Goal: Task Accomplishment & Management: Use online tool/utility

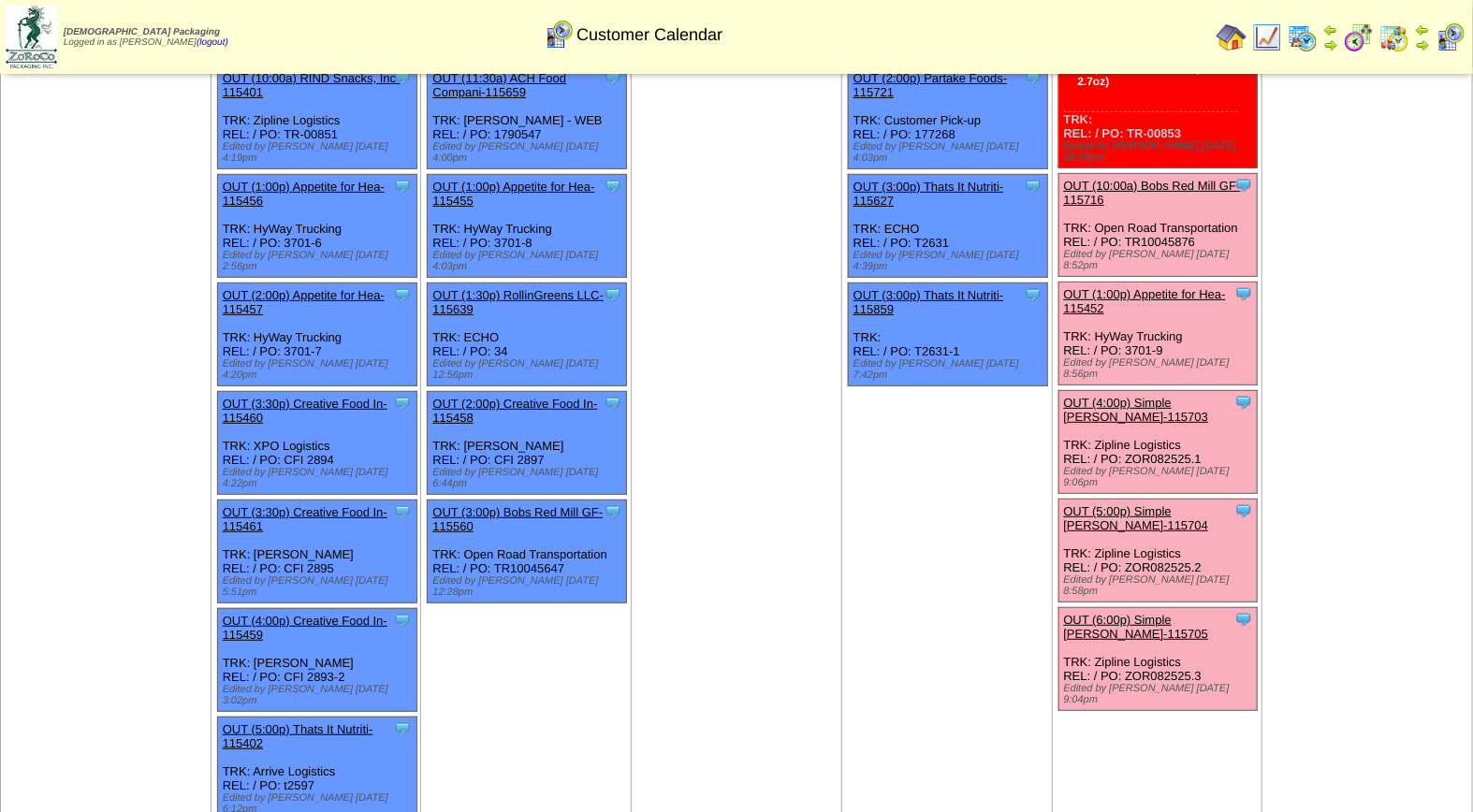
scroll to position [187, 0]
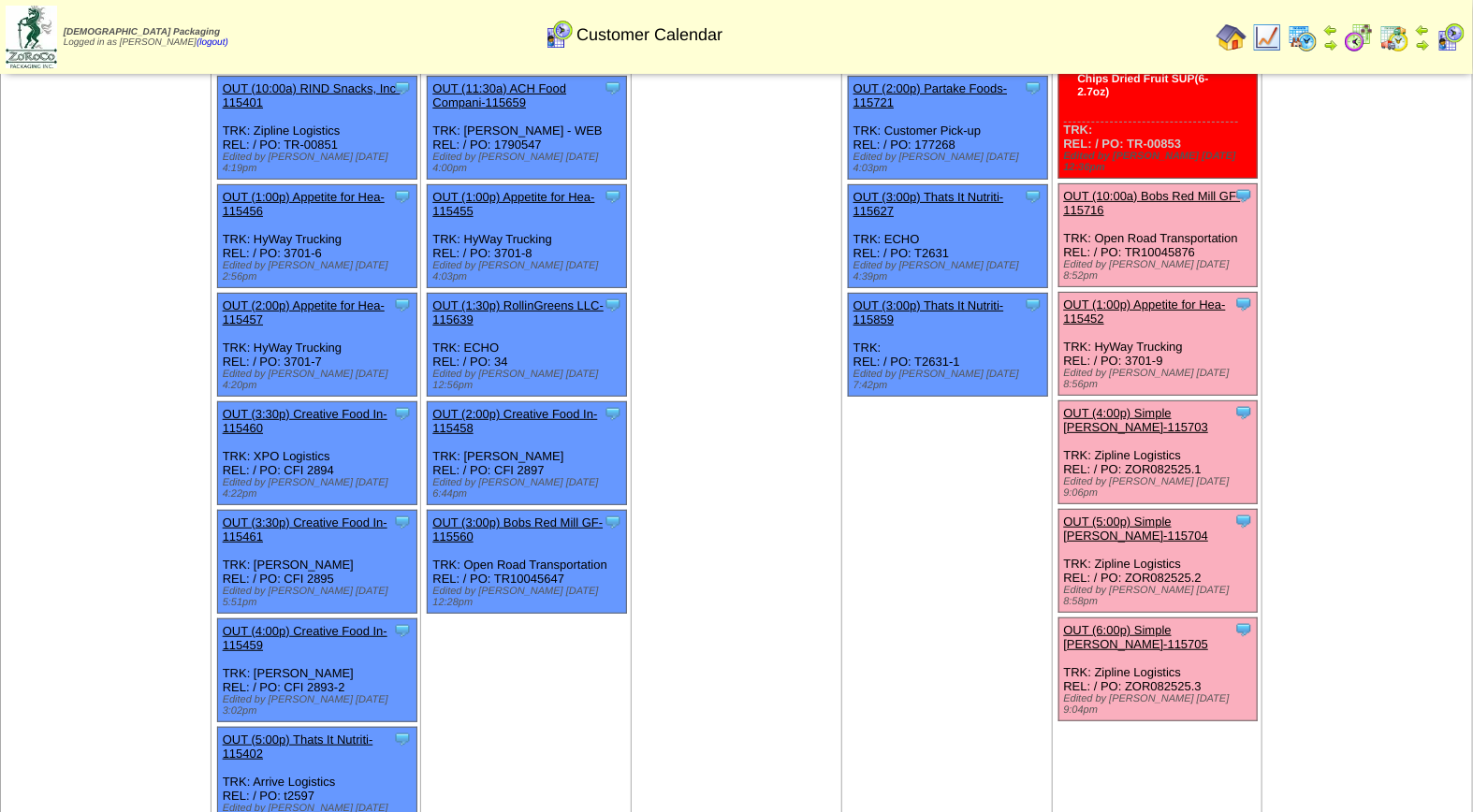
click at [1104, 189] on link "OUT (10:00a) Bobs Red Mill GF-115716" at bounding box center [1153, 203] width 177 height 28
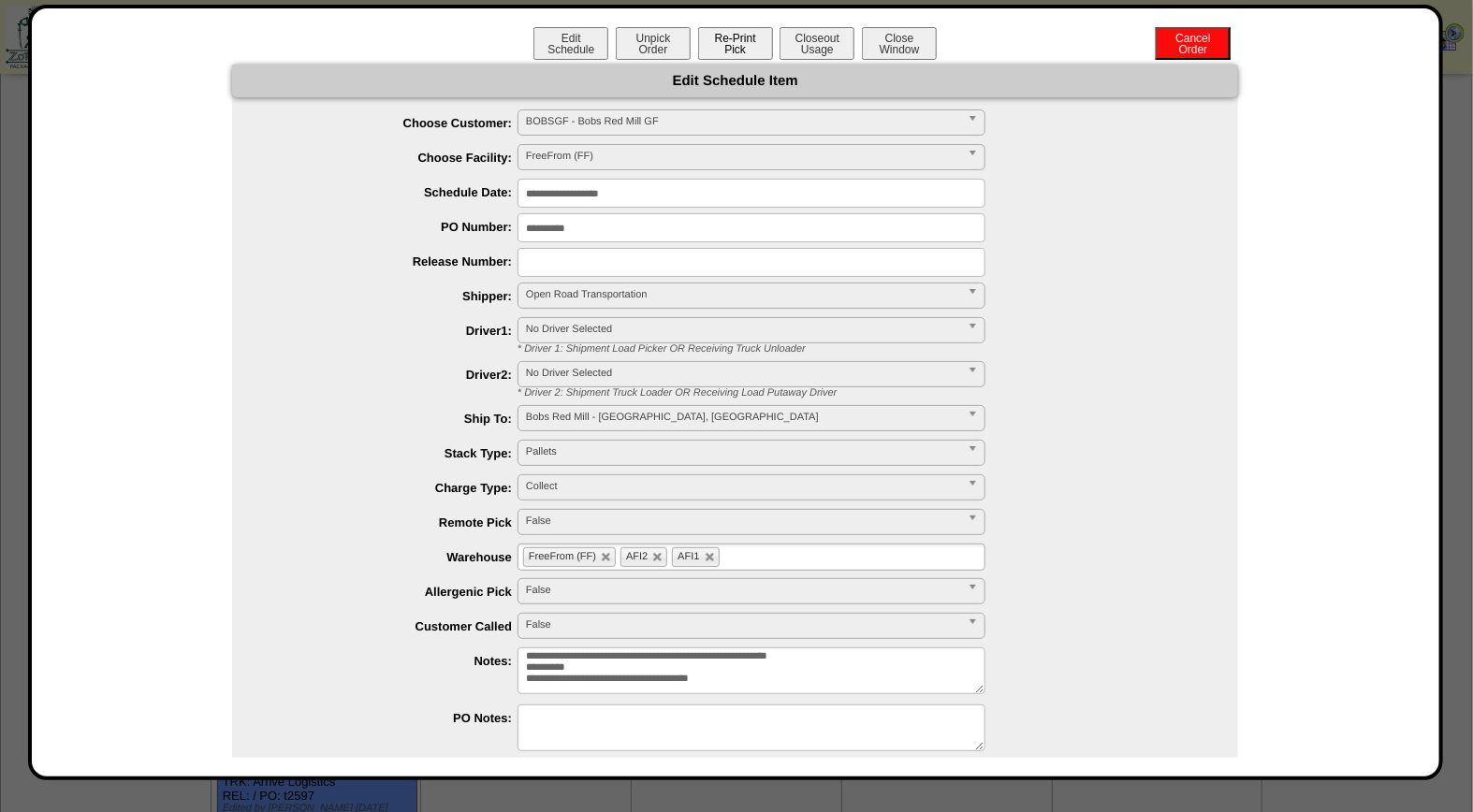
click at [724, 43] on button "Re-Print Pick" at bounding box center [735, 44] width 75 height 33
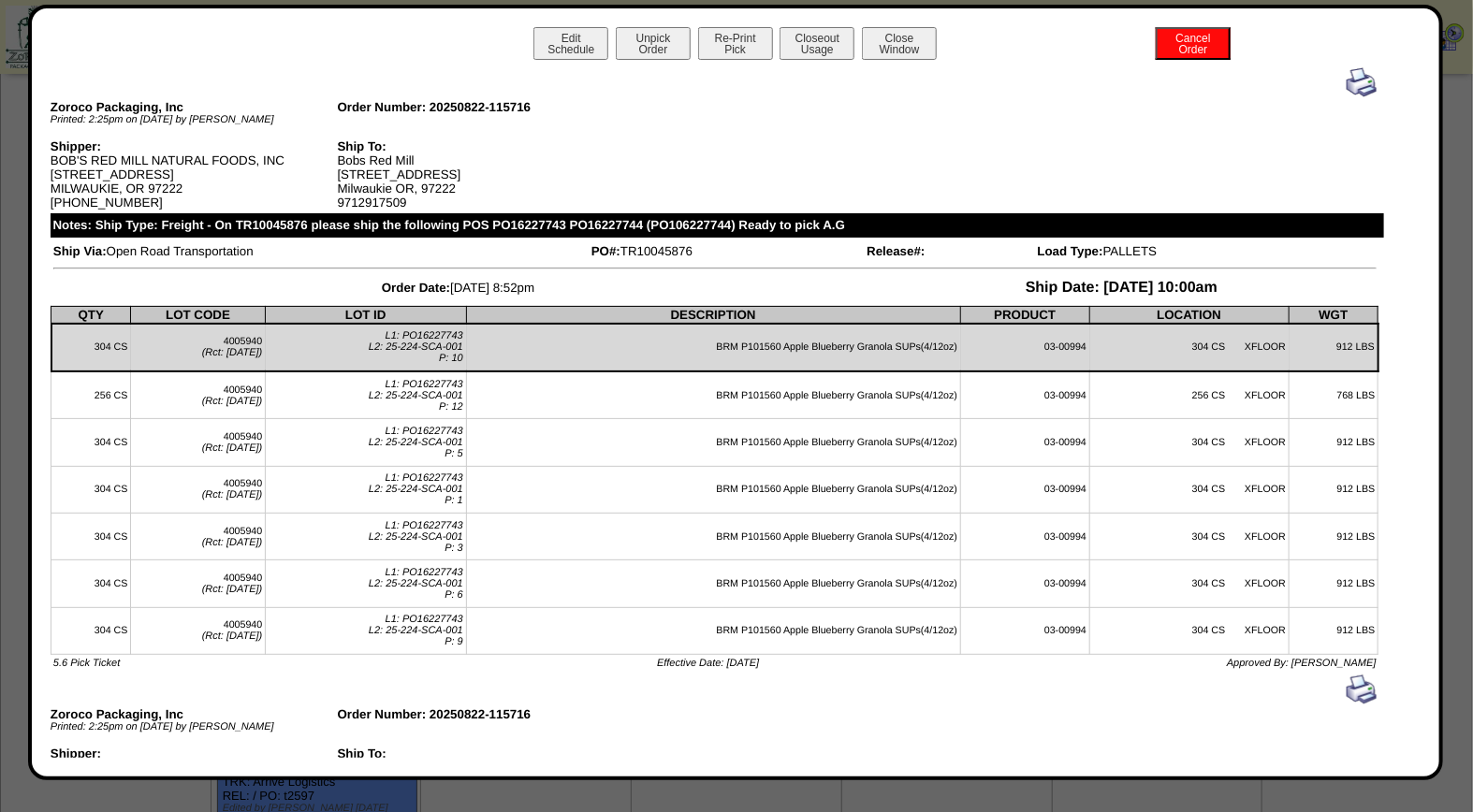
click at [1346, 83] on img at bounding box center [1361, 82] width 30 height 30
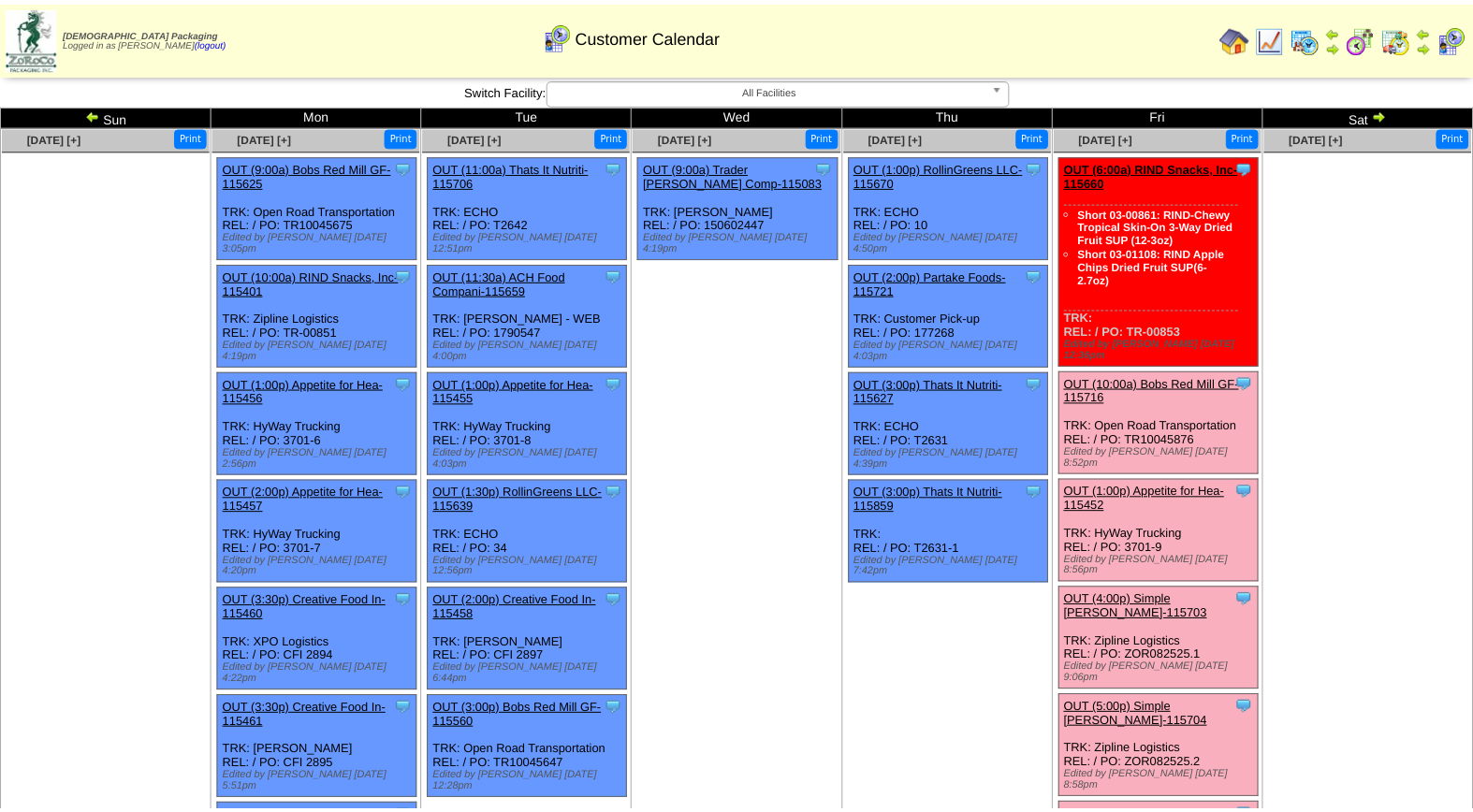
scroll to position [187, 0]
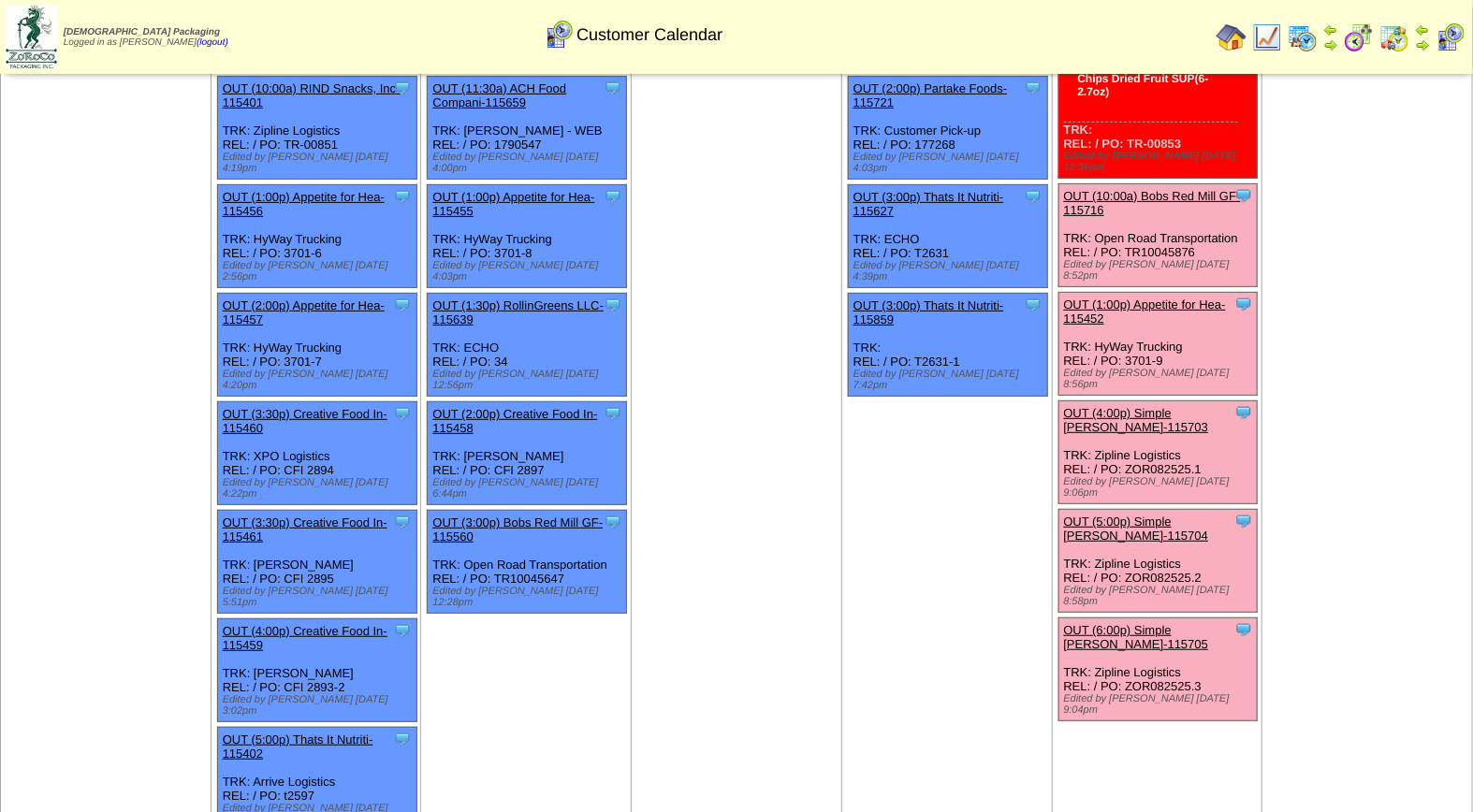
click at [1157, 298] on link "OUT (1:00p) Appetite for Hea-115452" at bounding box center [1145, 312] width 162 height 28
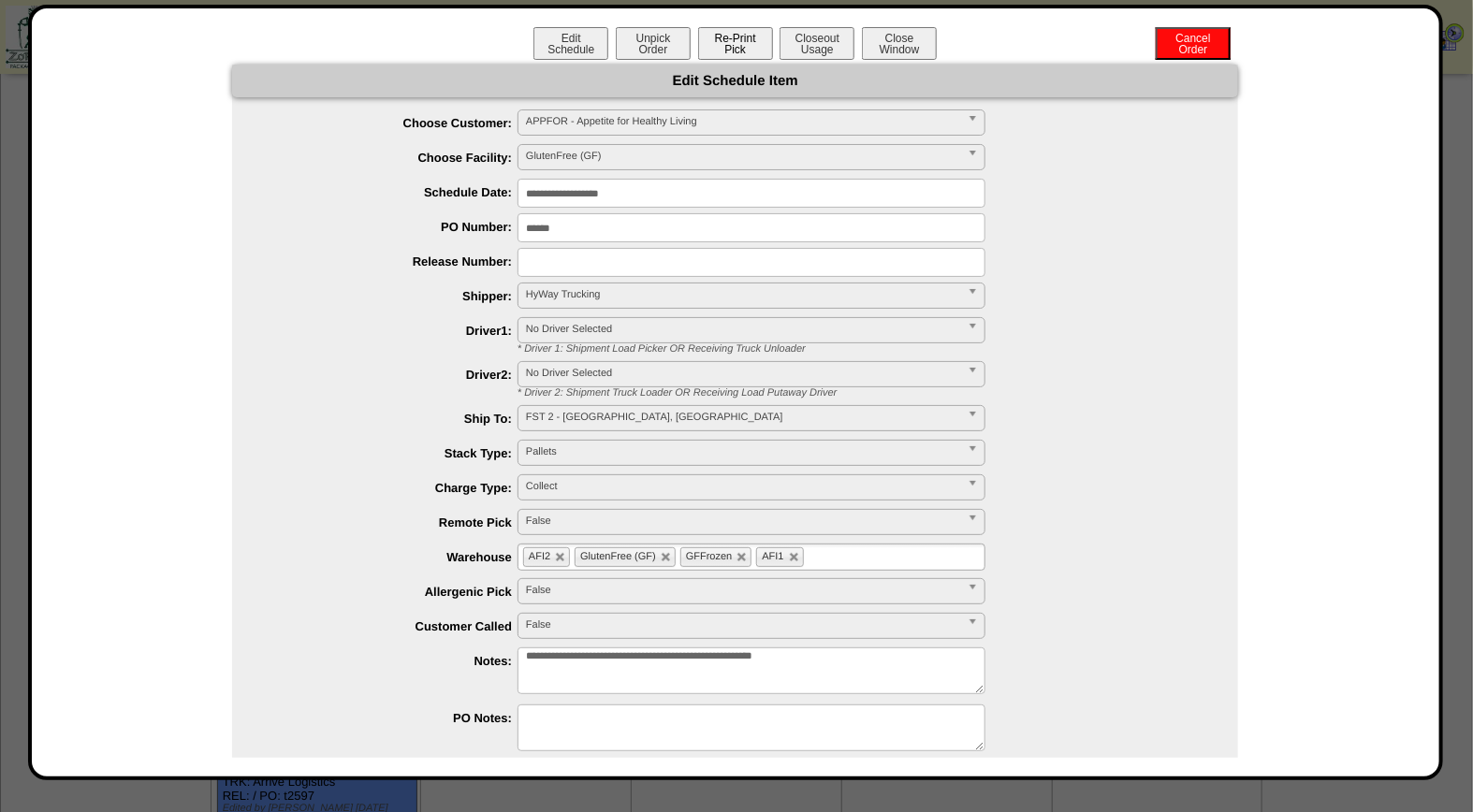
click at [752, 52] on button "Re-Print Pick" at bounding box center [735, 44] width 75 height 33
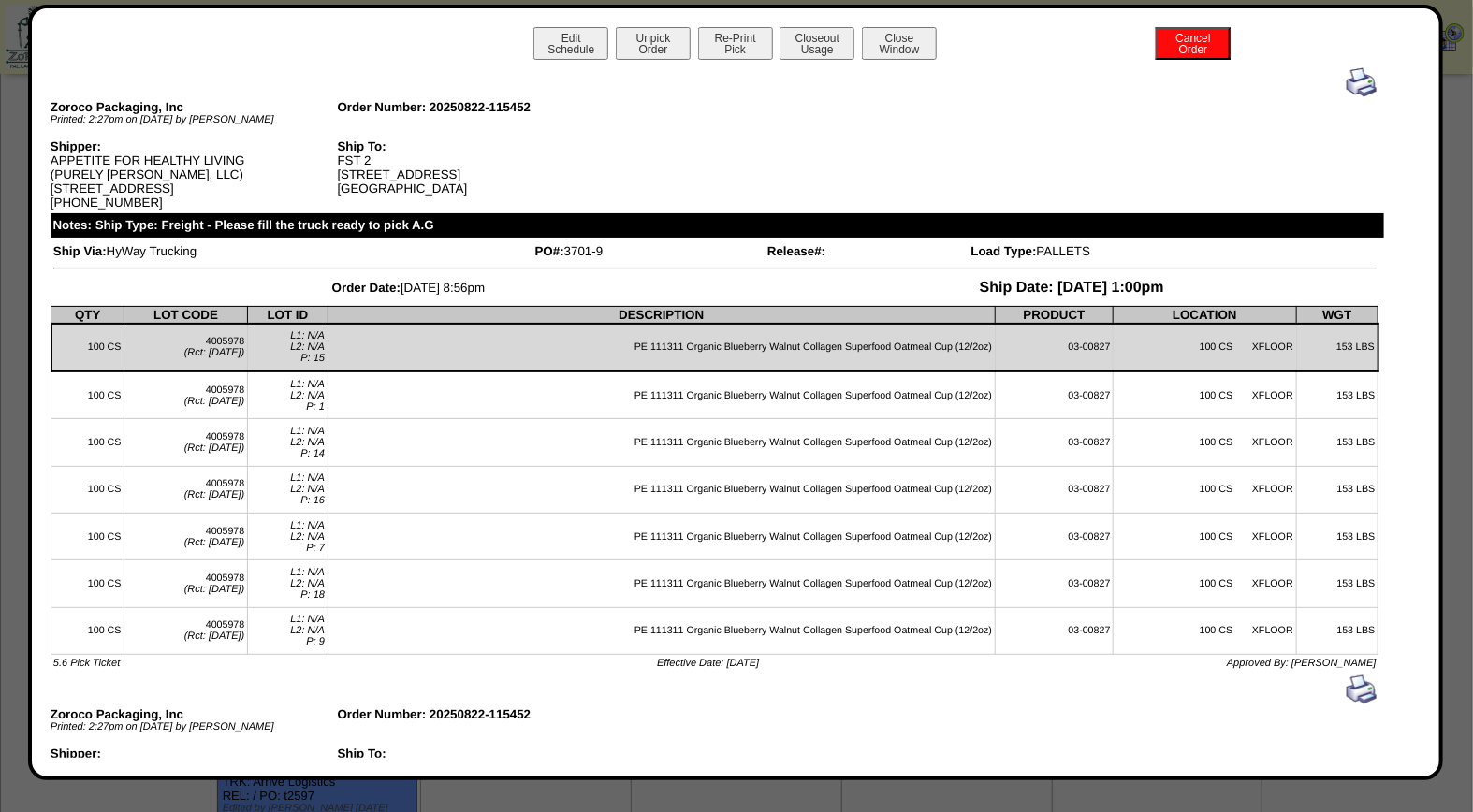
click at [1346, 78] on img at bounding box center [1361, 82] width 30 height 30
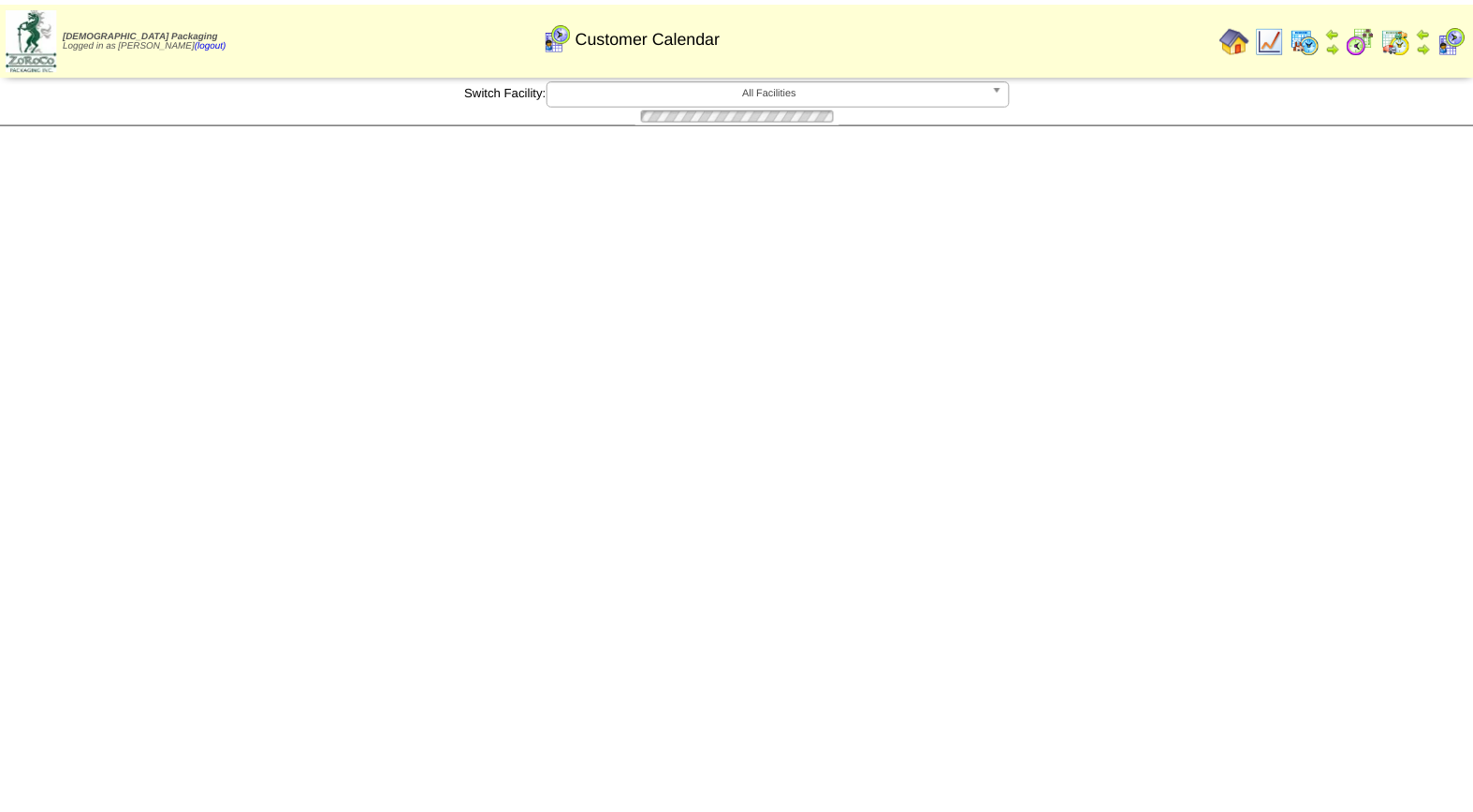
scroll to position [187, 0]
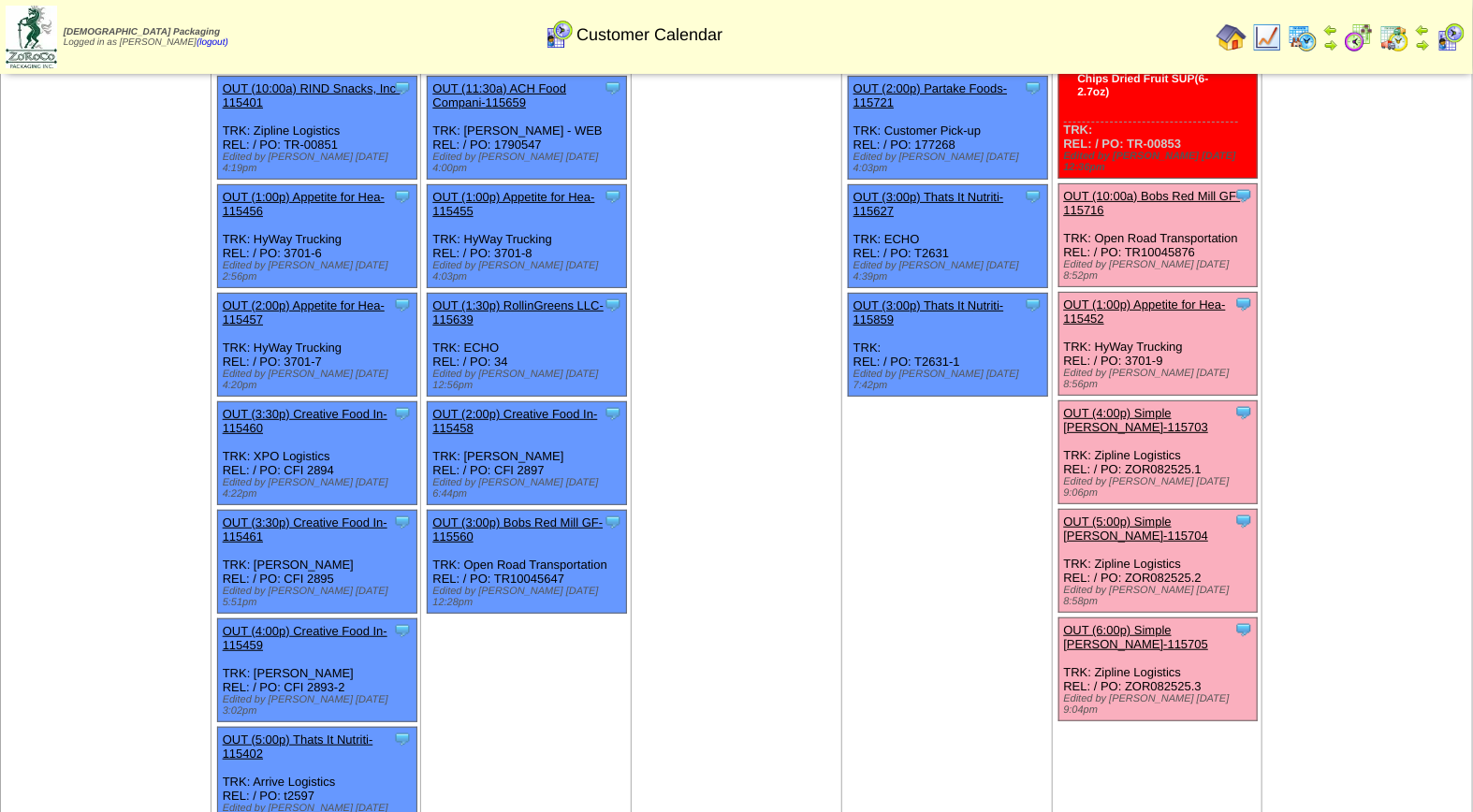
click at [1163, 406] on link "OUT (4:00p) Simple [PERSON_NAME]-115703" at bounding box center [1136, 420] width 145 height 28
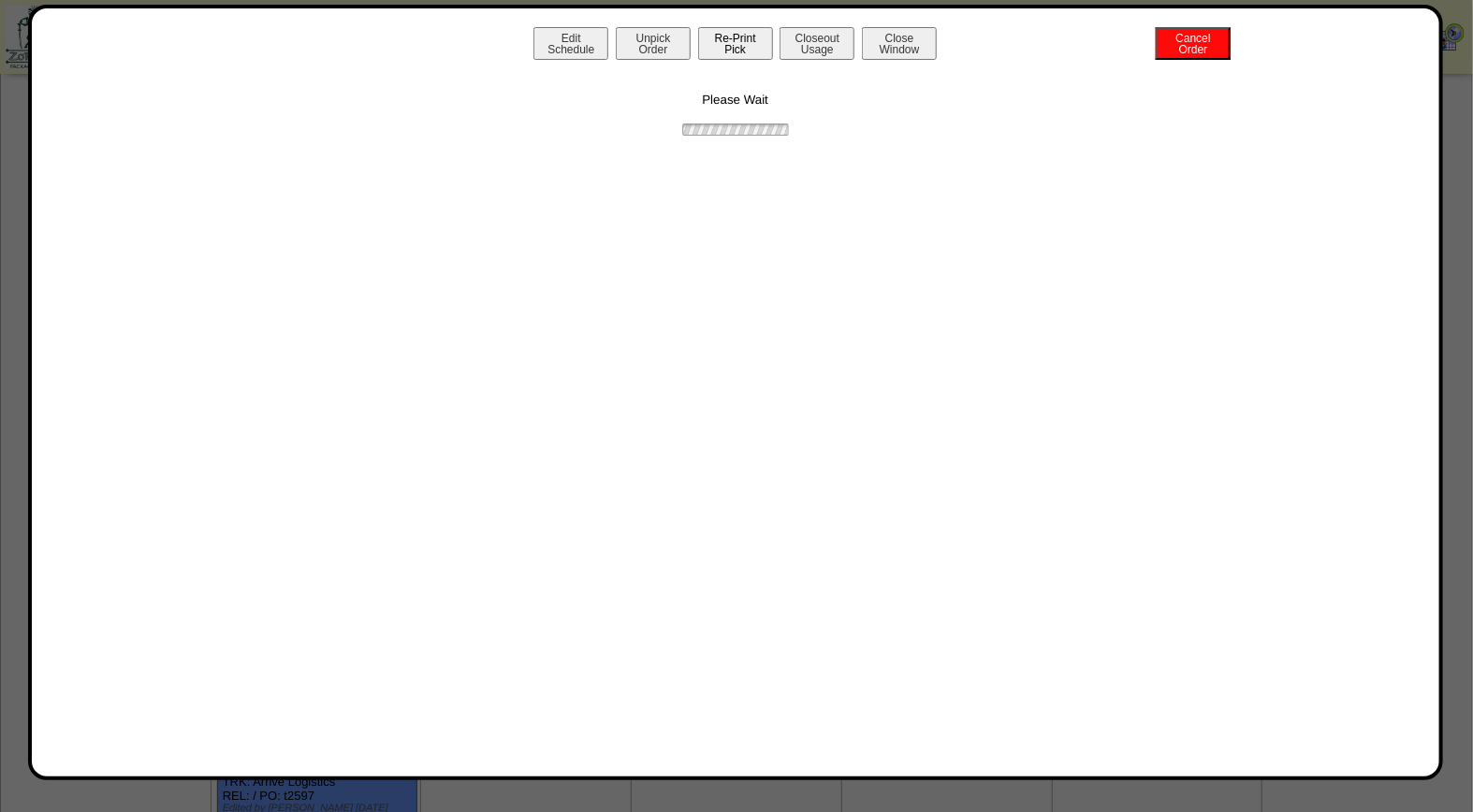
click at [744, 49] on button "Re-Print Pick" at bounding box center [735, 44] width 75 height 33
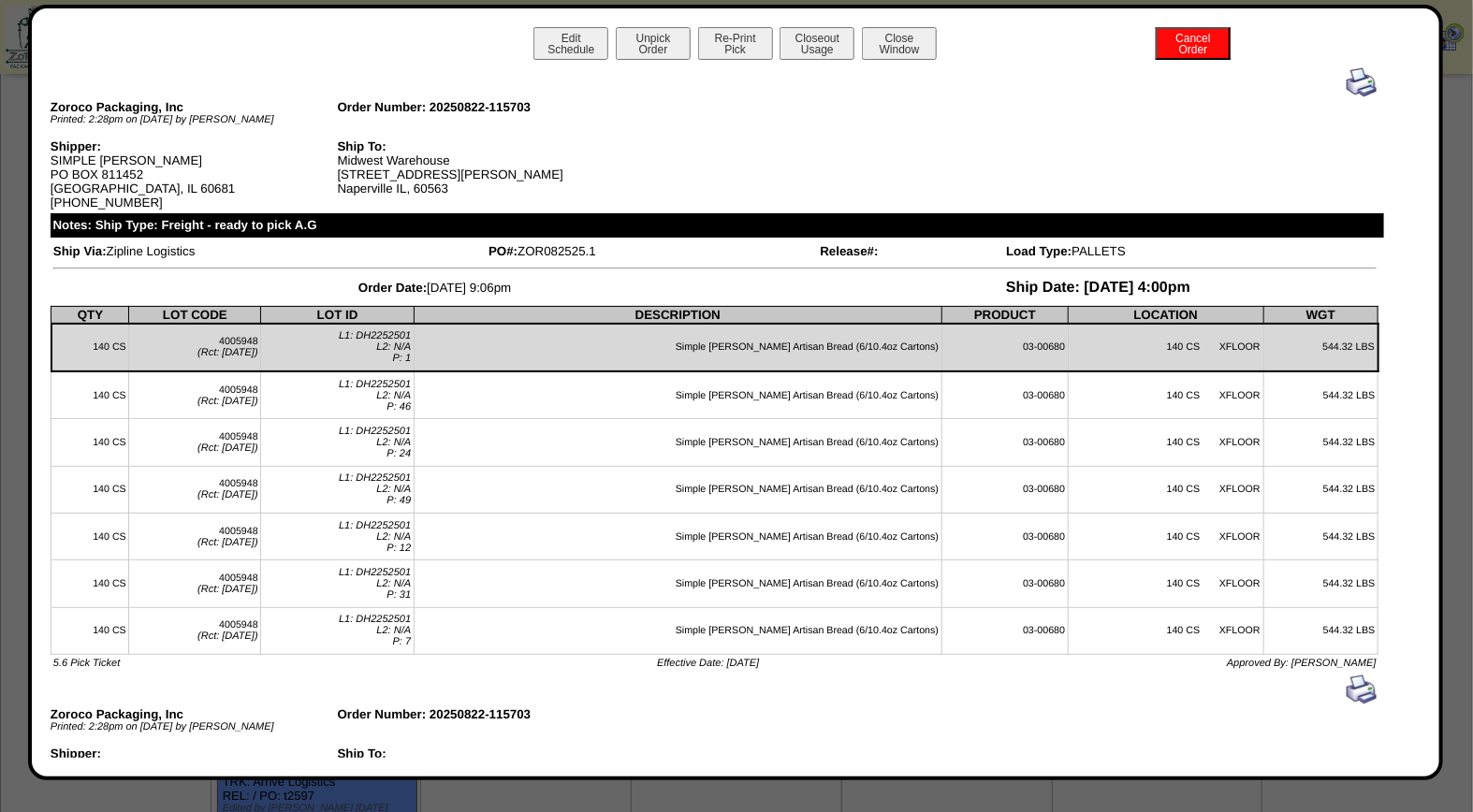
click at [1346, 77] on img at bounding box center [1361, 82] width 30 height 30
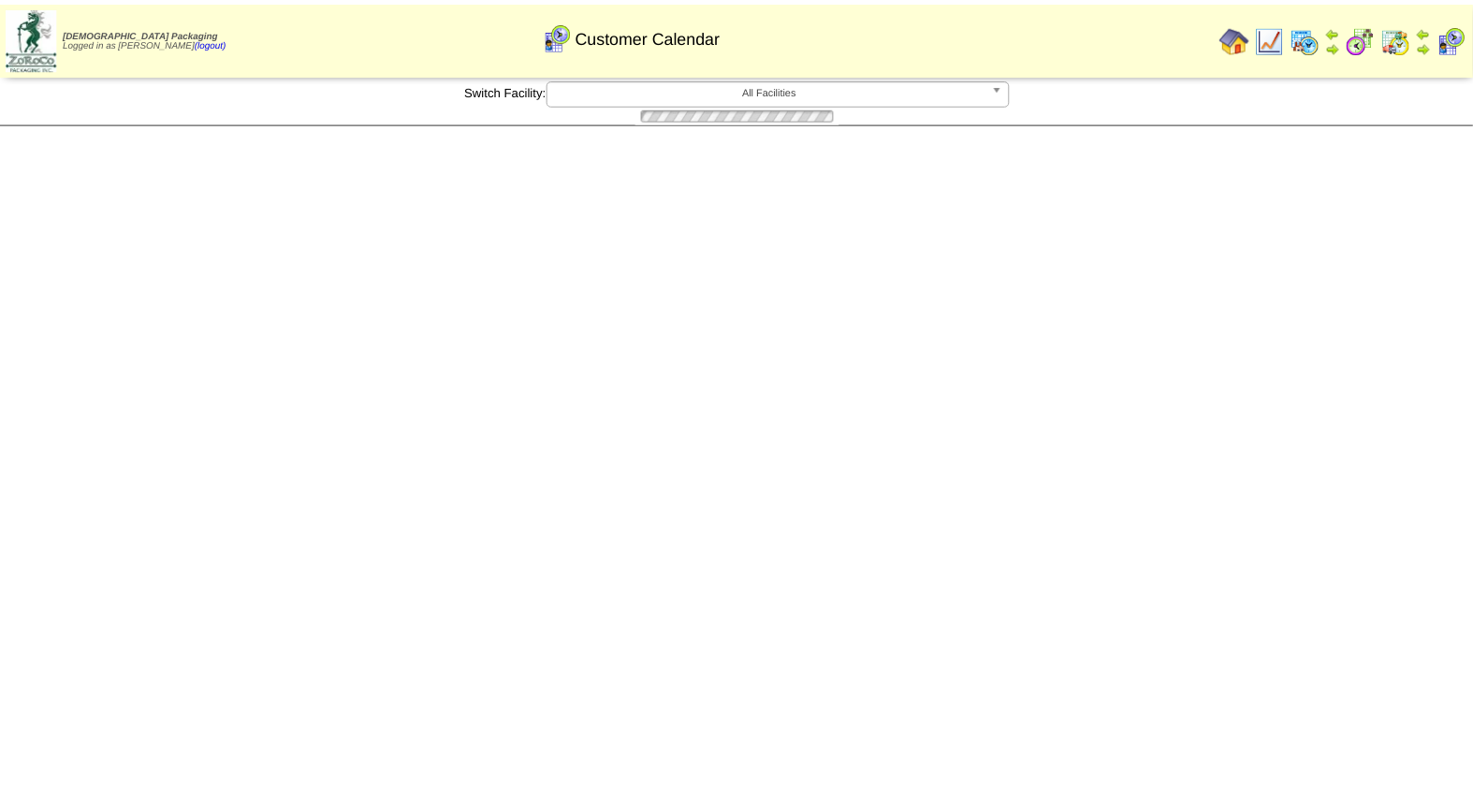
scroll to position [187, 0]
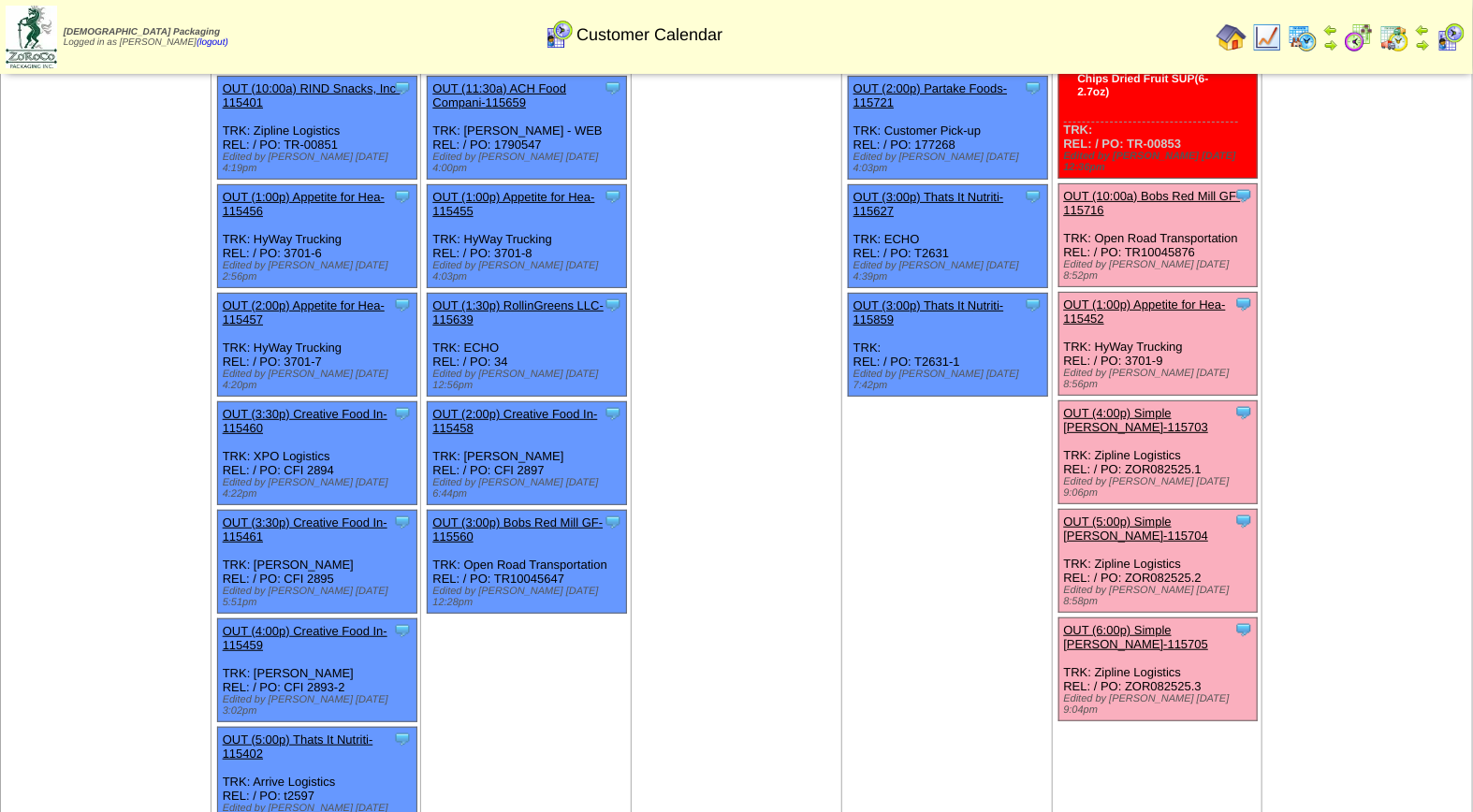
click at [1157, 515] on link "OUT (5:00p) Simple [PERSON_NAME]-115704" at bounding box center [1136, 529] width 145 height 28
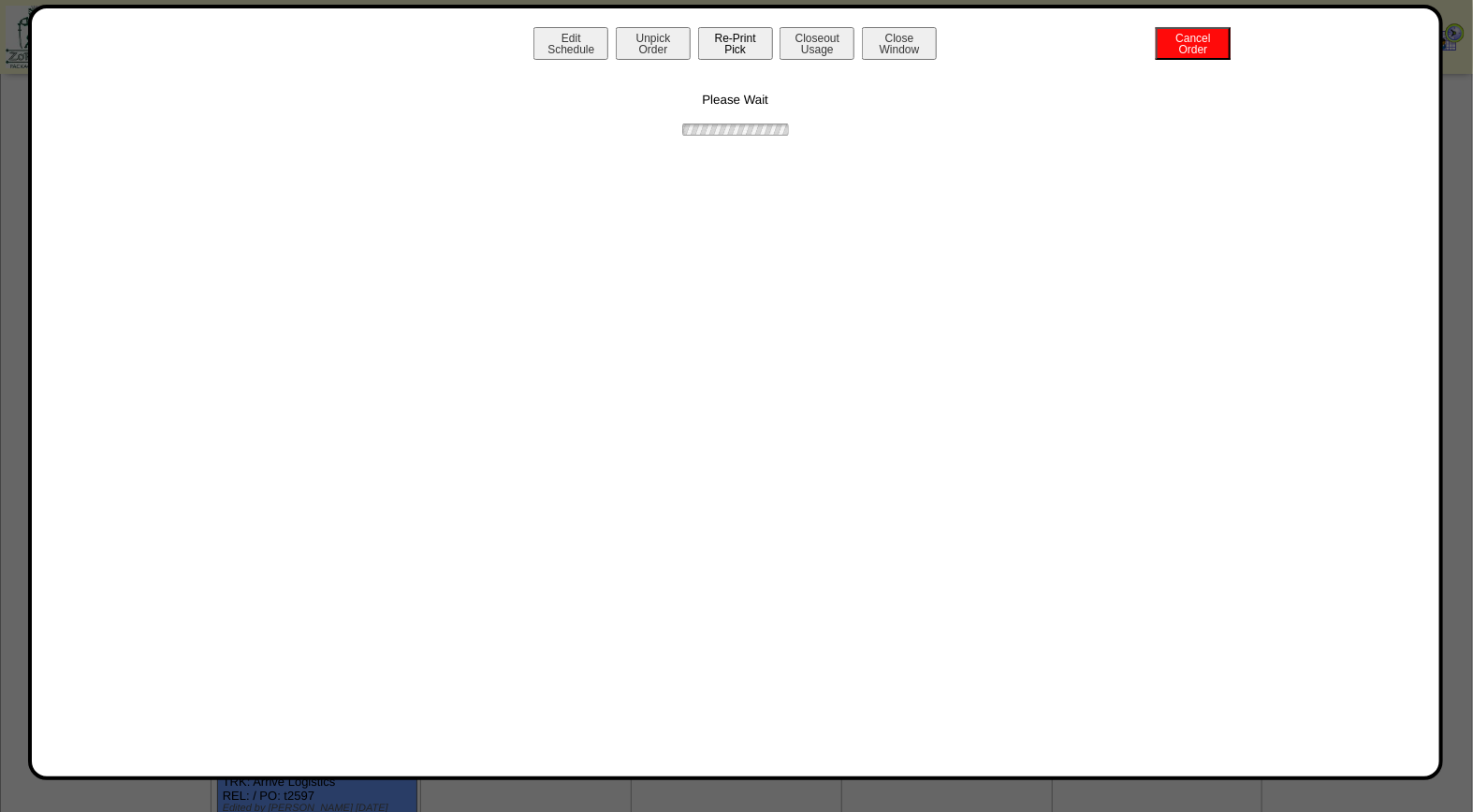
click at [717, 50] on button "Re-Print Pick" at bounding box center [735, 44] width 75 height 33
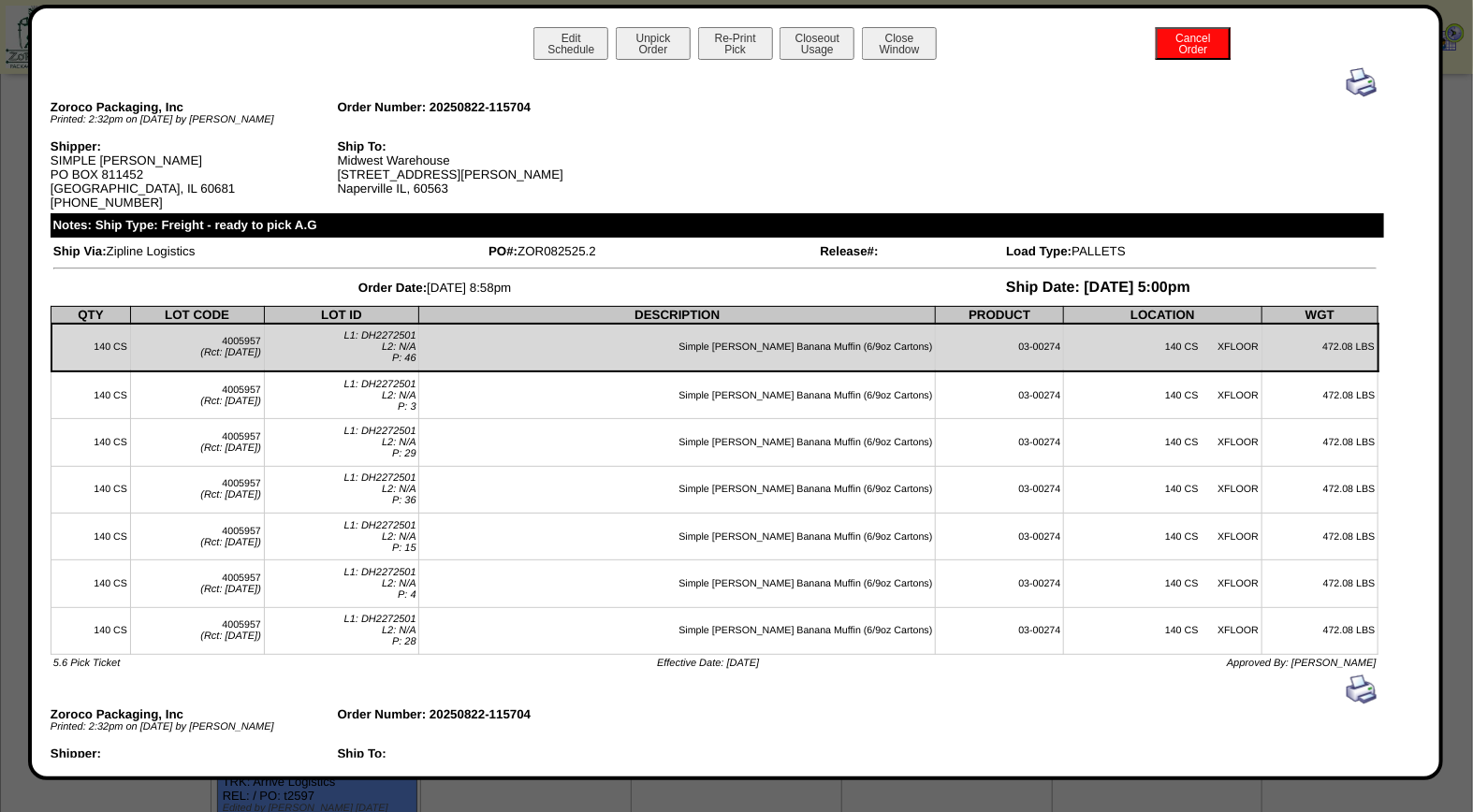
click at [1353, 81] on img at bounding box center [1361, 82] width 30 height 30
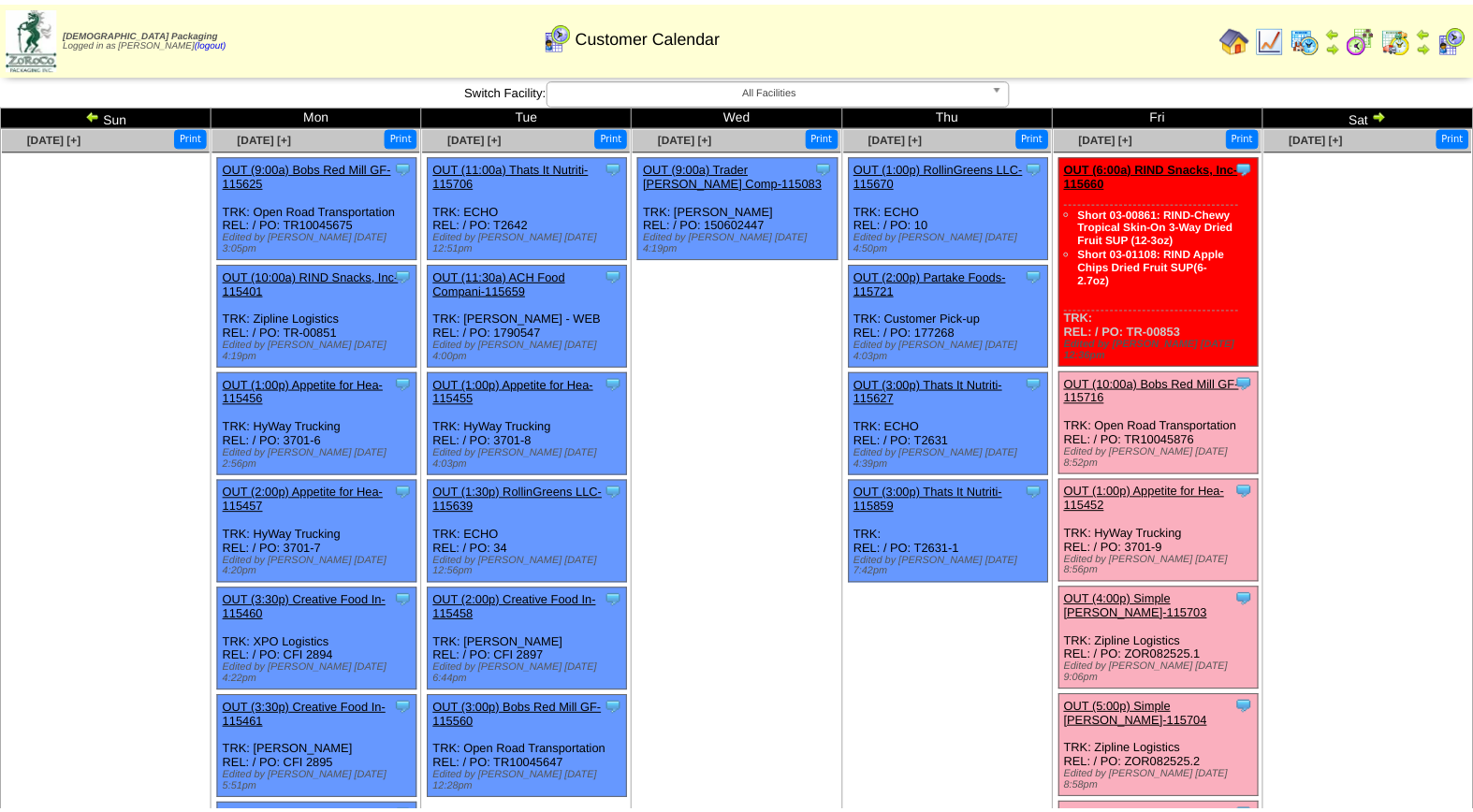
scroll to position [187, 0]
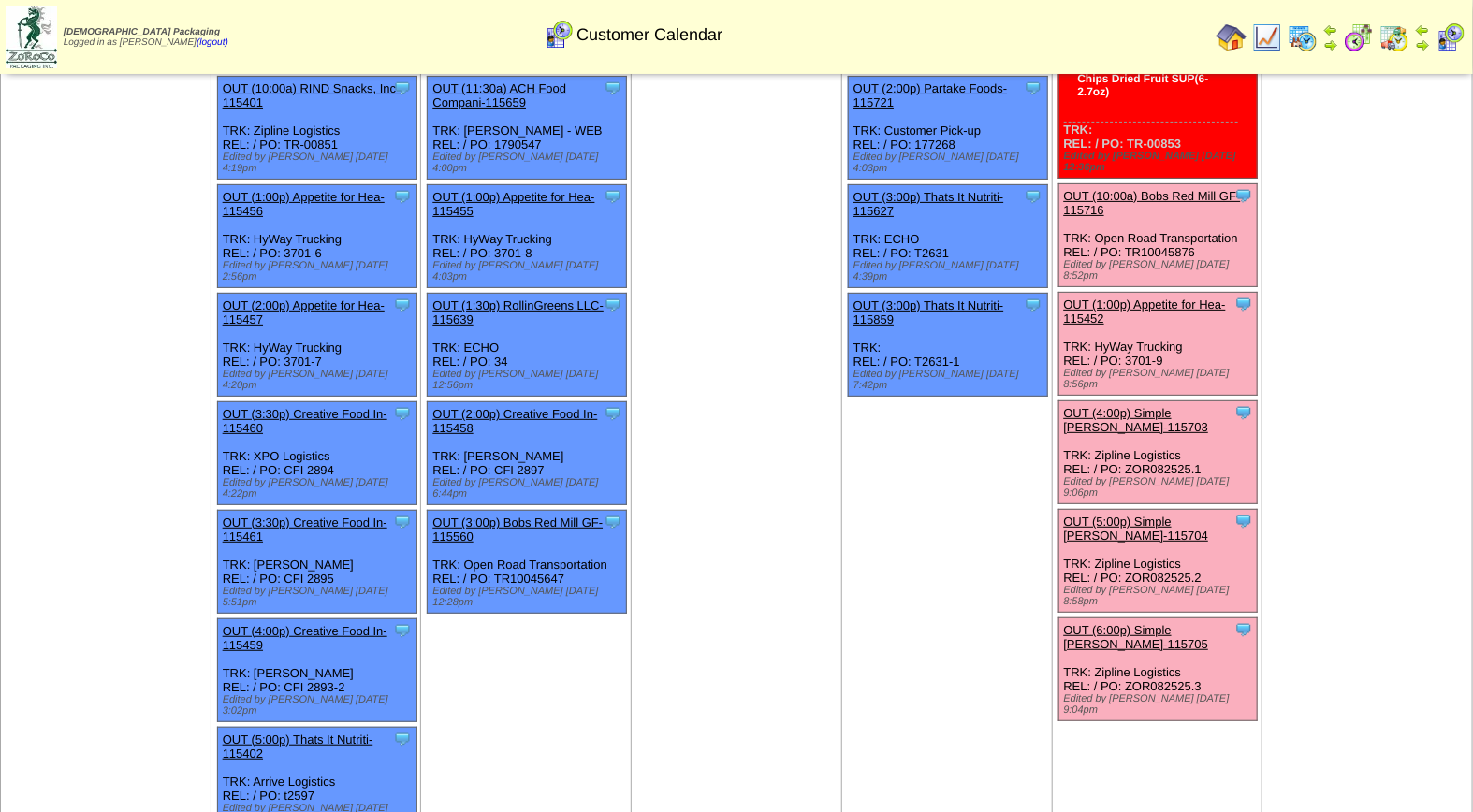
click at [1118, 618] on div "Clone Item OUT (6:00p) Simple [PERSON_NAME]-115705 Simple [PERSON_NAME] Schedul…" at bounding box center [1158, 670] width 200 height 103
click at [1118, 623] on link "OUT (6:00p) Simple [PERSON_NAME]-115705" at bounding box center [1136, 637] width 145 height 28
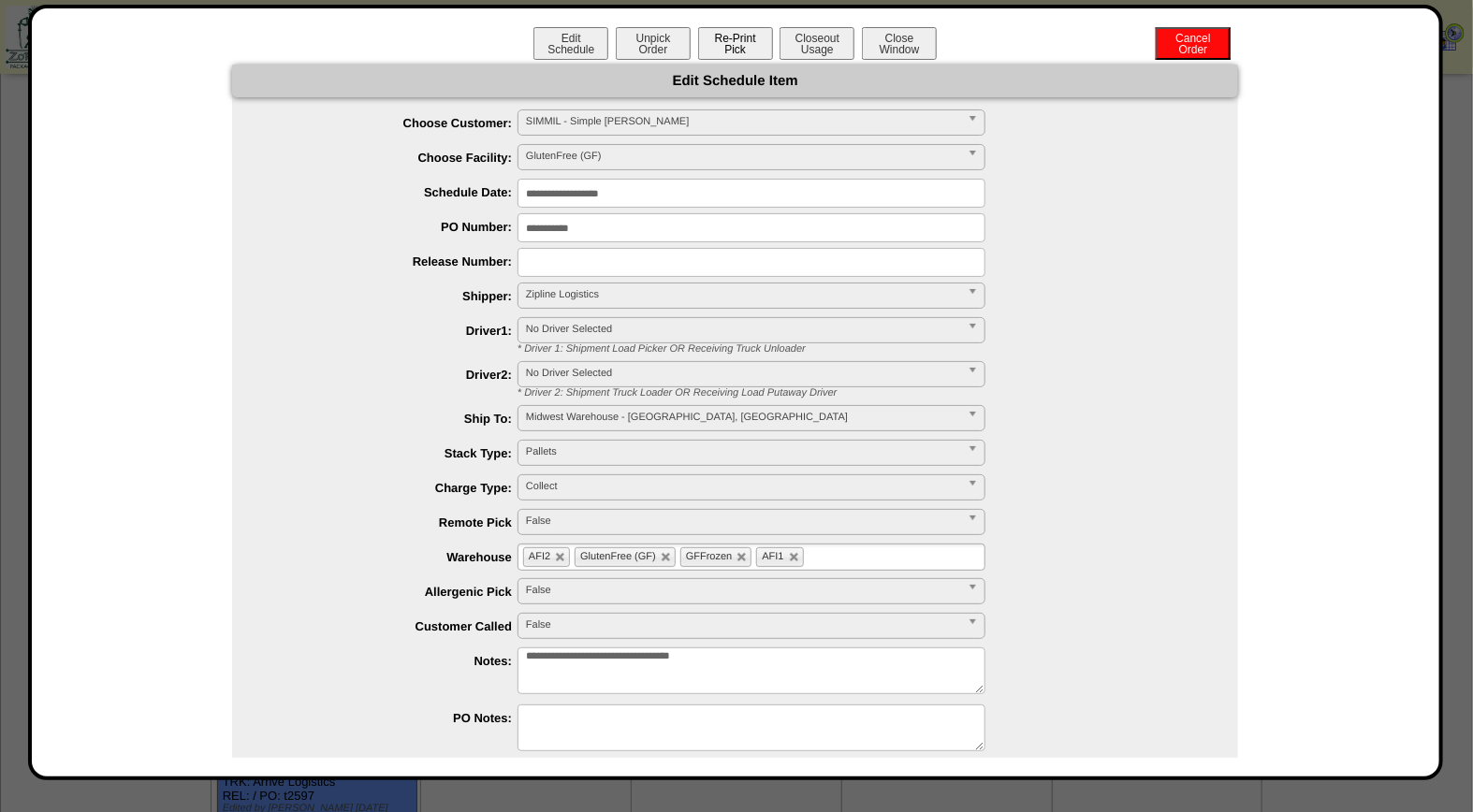
click at [728, 48] on button "Re-Print Pick" at bounding box center [735, 44] width 75 height 33
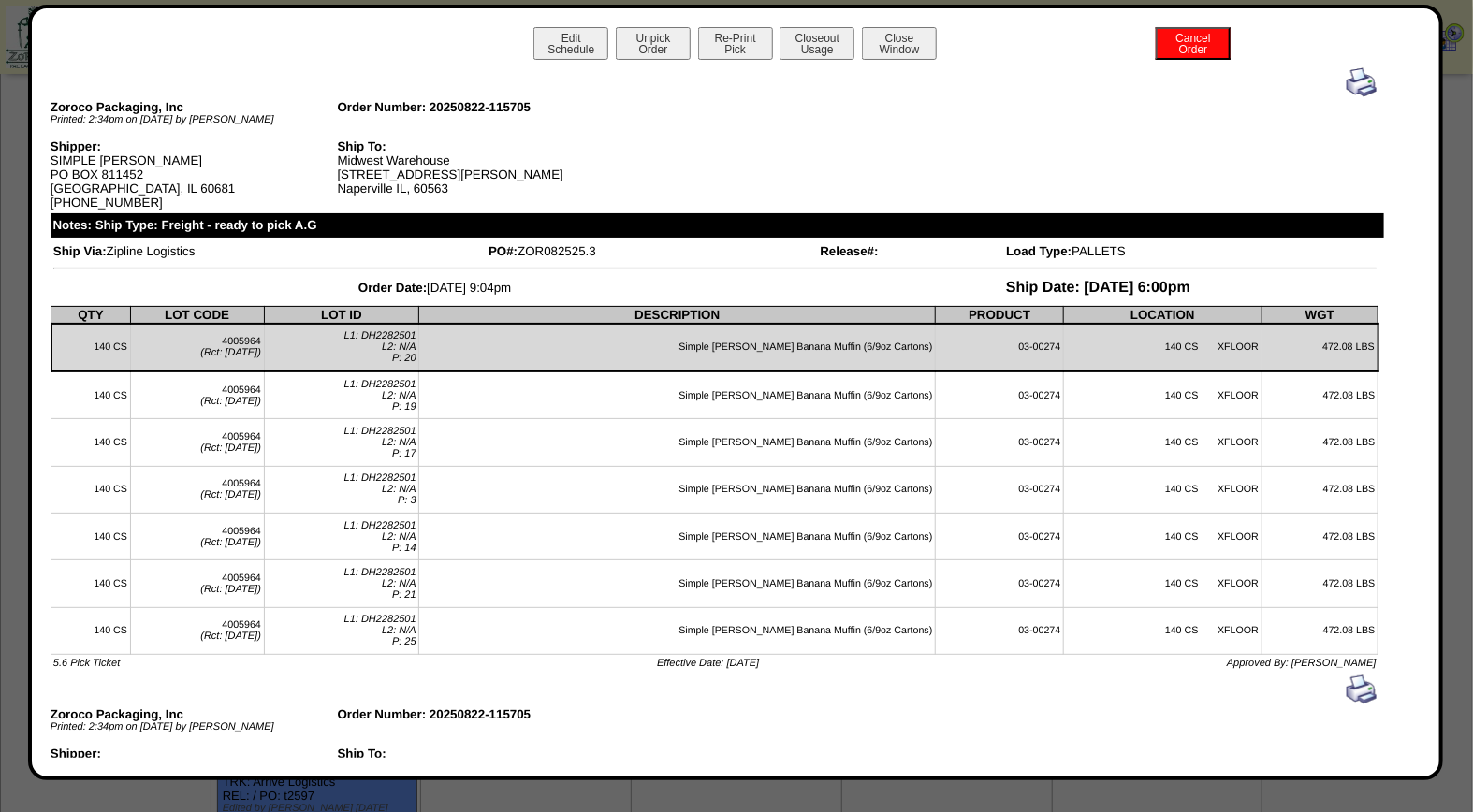
click at [1350, 82] on img at bounding box center [1361, 82] width 30 height 30
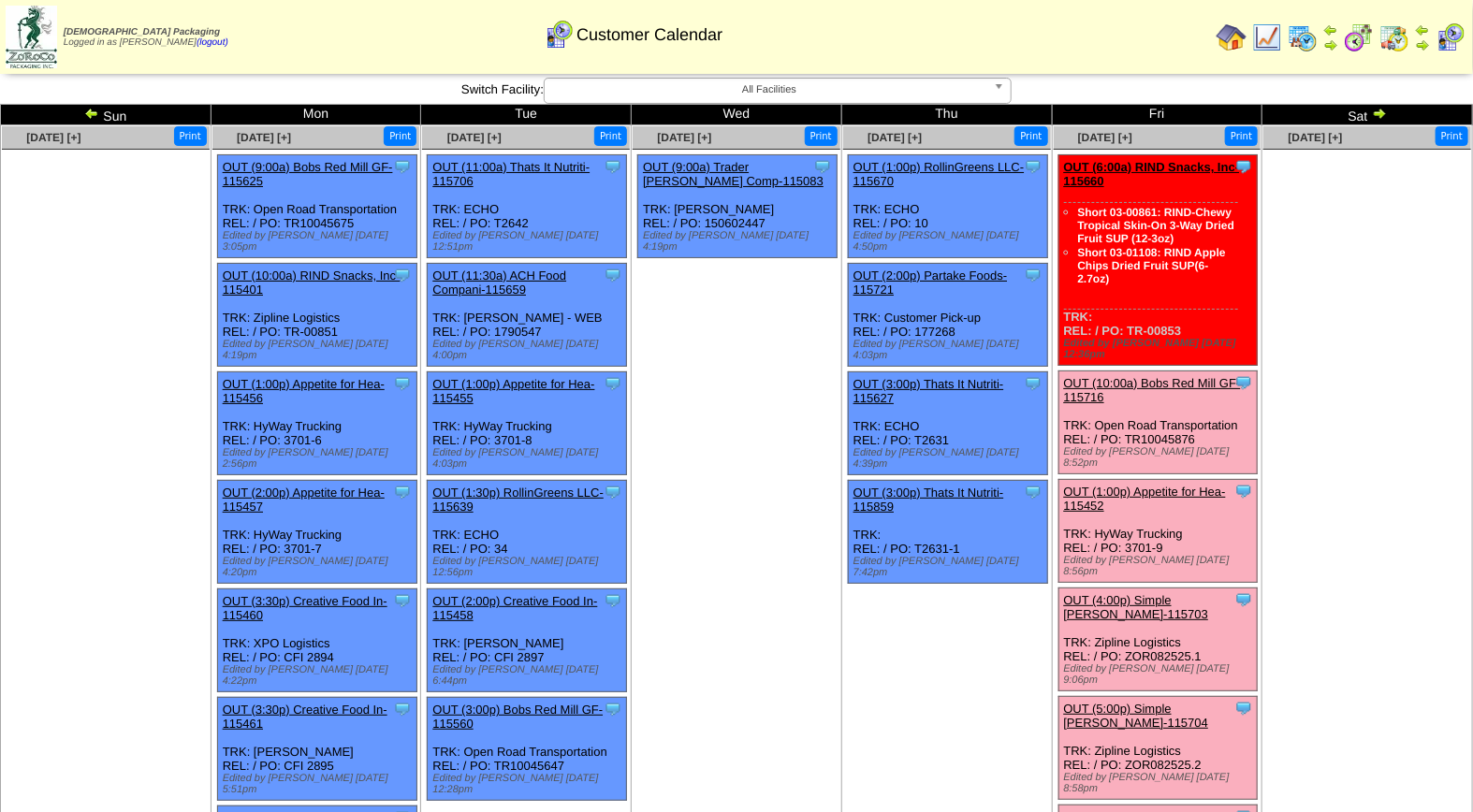
click at [1199, 810] on link "OUT (6:00p) Simple [PERSON_NAME]-115705" at bounding box center [1136, 824] width 145 height 28
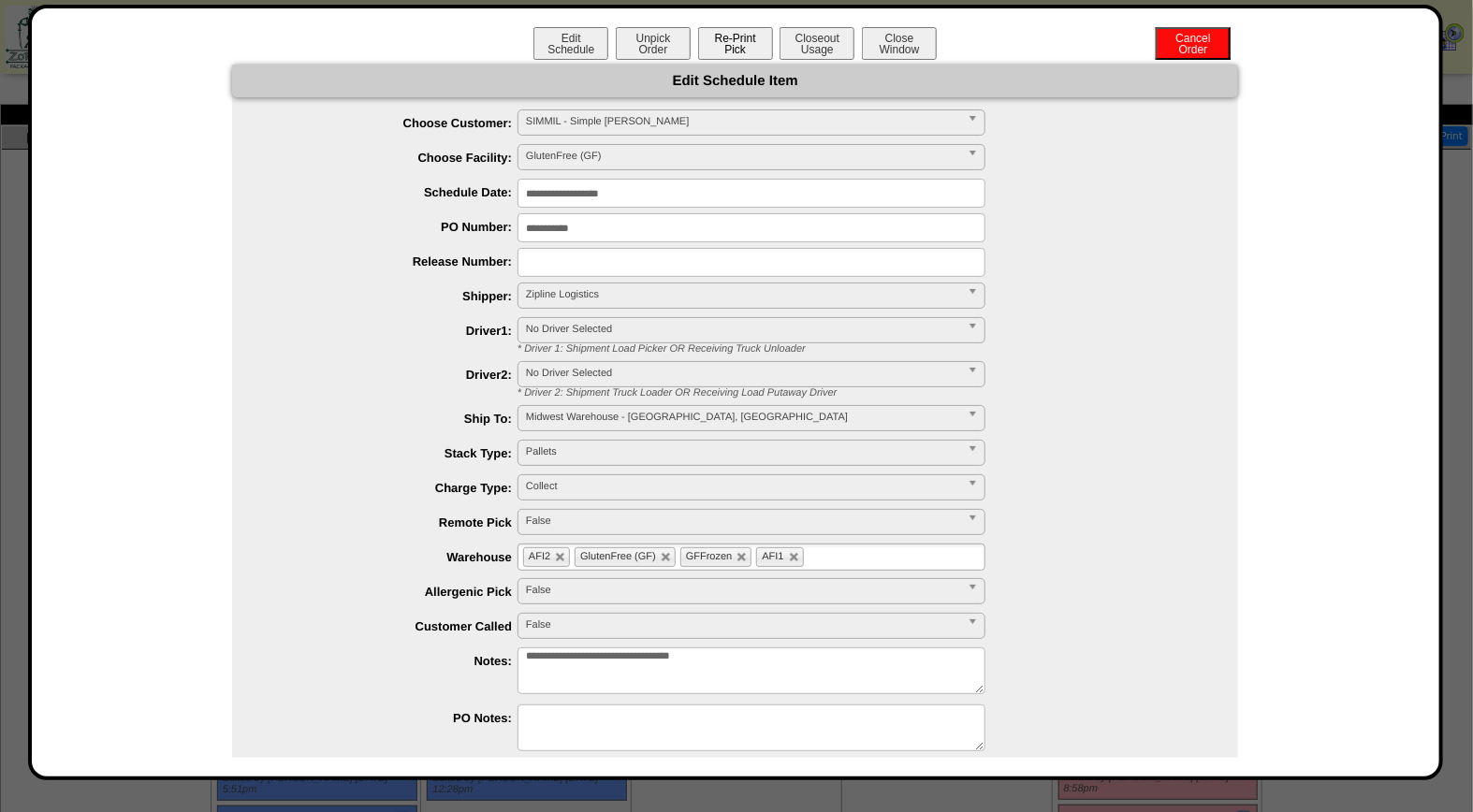
click at [731, 40] on button "Re-Print Pick" at bounding box center [735, 44] width 75 height 33
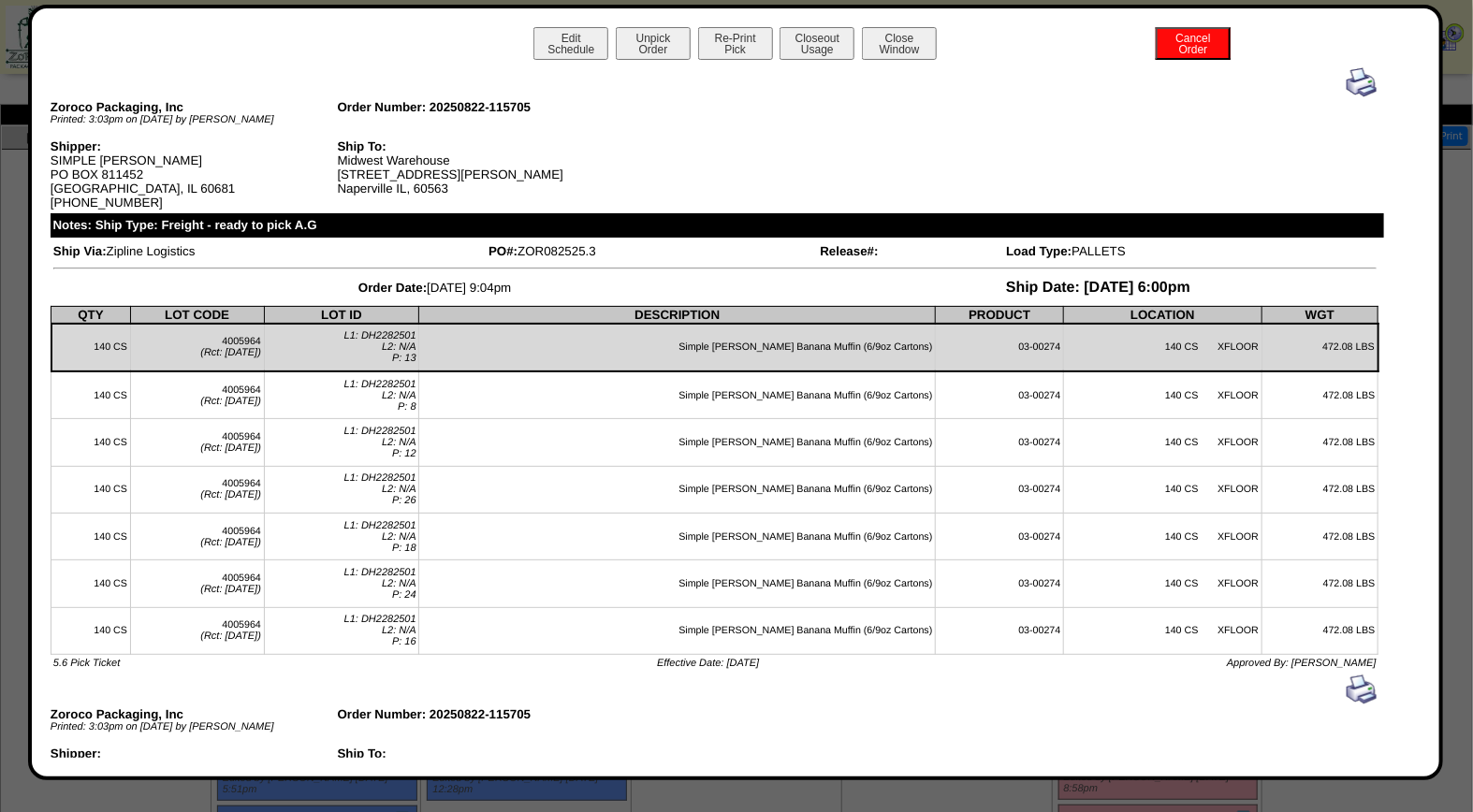
click at [1346, 84] on img at bounding box center [1361, 82] width 30 height 30
